Goal: Check status

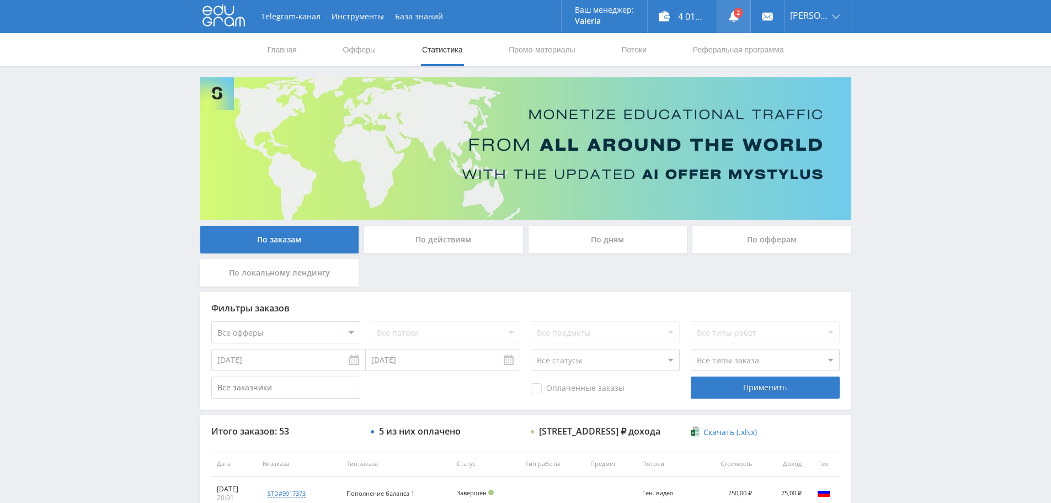
click at [737, 23] on link at bounding box center [733, 16] width 33 height 33
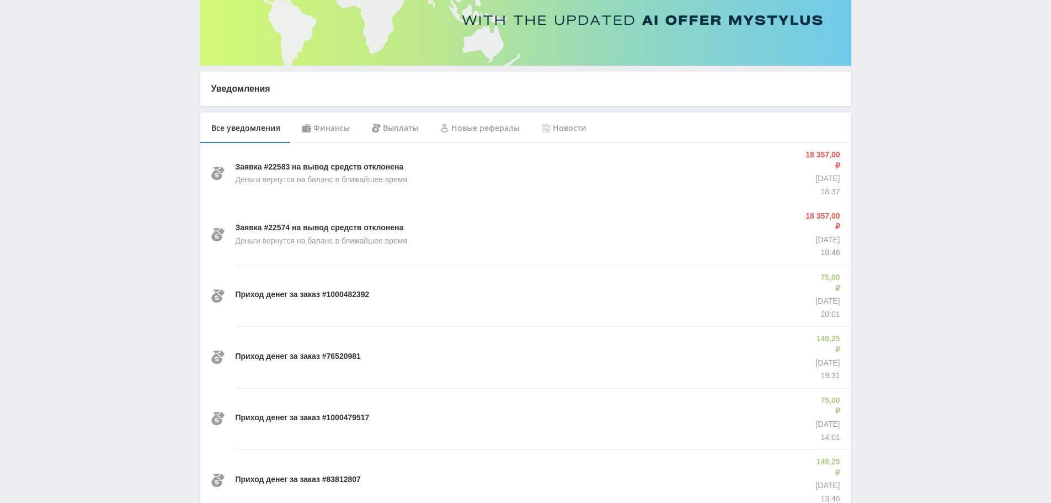
scroll to position [166, 0]
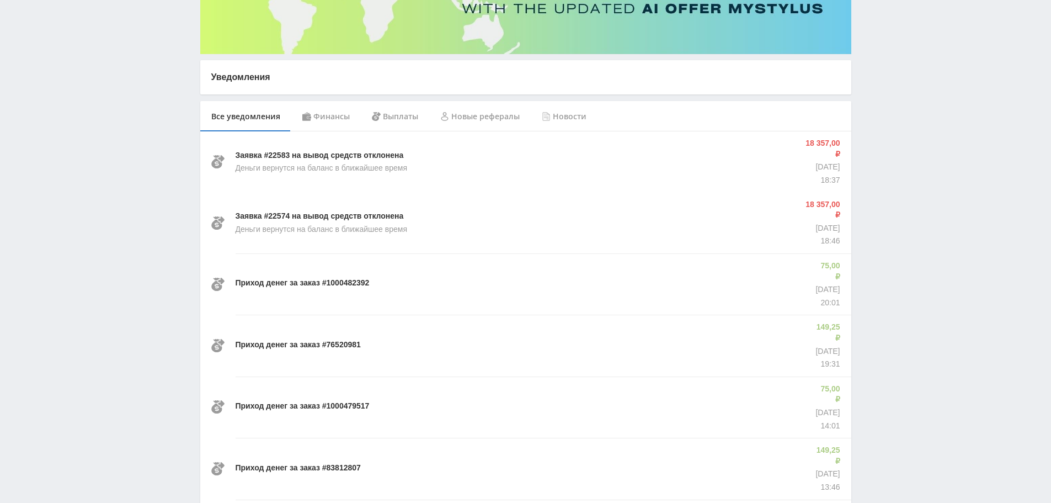
click at [331, 122] on div "Финансы" at bounding box center [326, 116] width 70 height 31
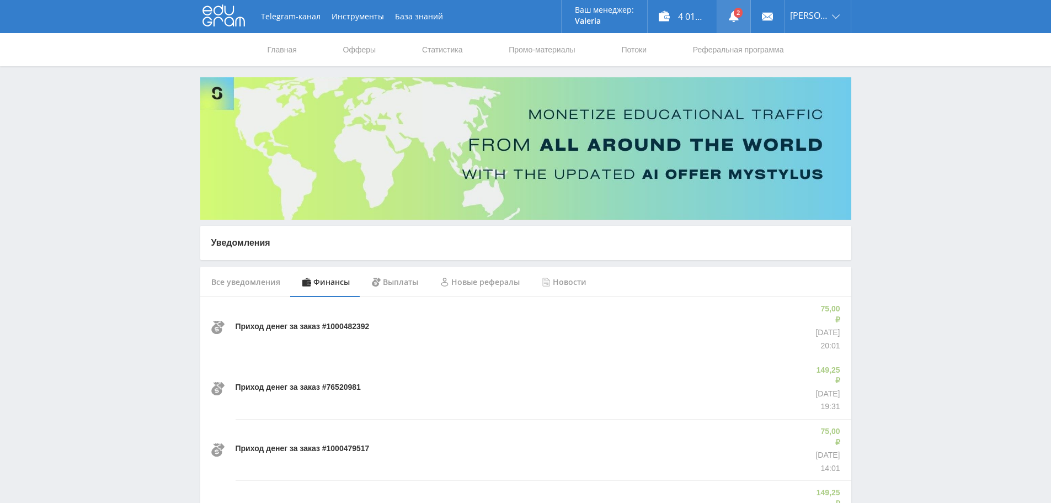
click at [740, 15] on link at bounding box center [733, 16] width 33 height 33
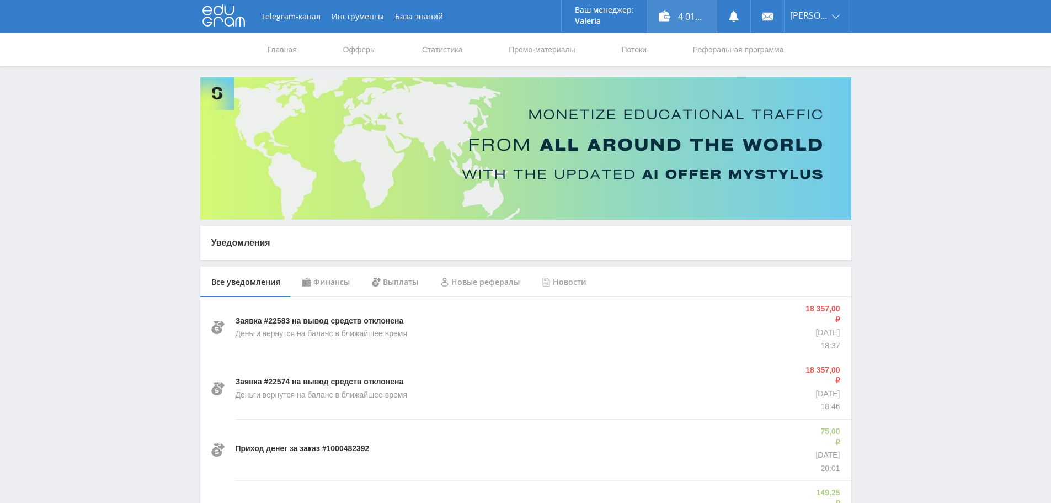
click at [676, 15] on div "4 015,00 ₽" at bounding box center [682, 16] width 69 height 33
